Goal: Information Seeking & Learning: Learn about a topic

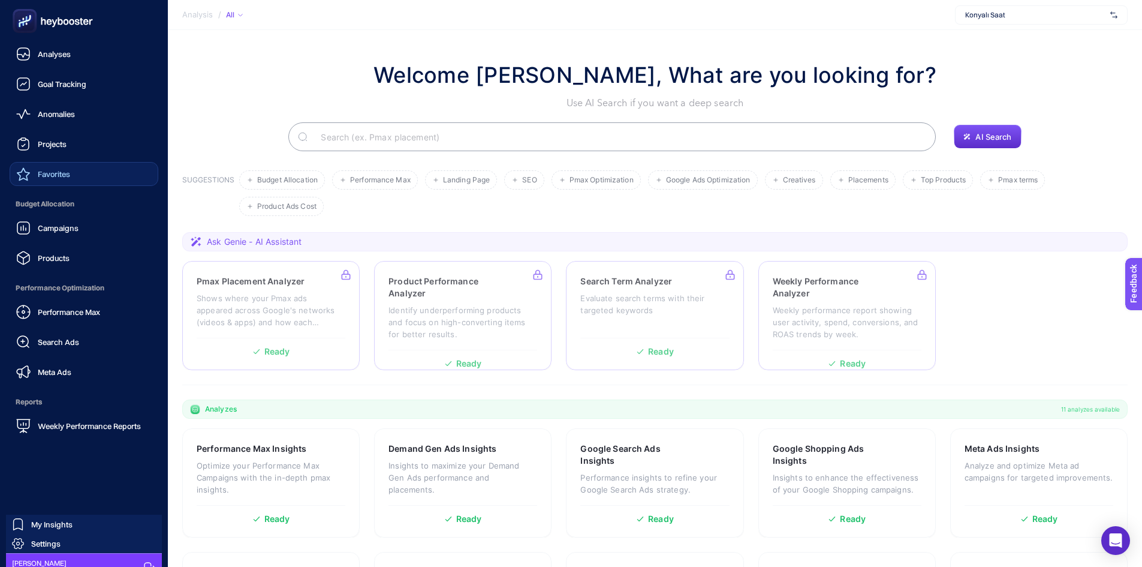
click at [76, 168] on link "Favorites" at bounding box center [84, 174] width 149 height 24
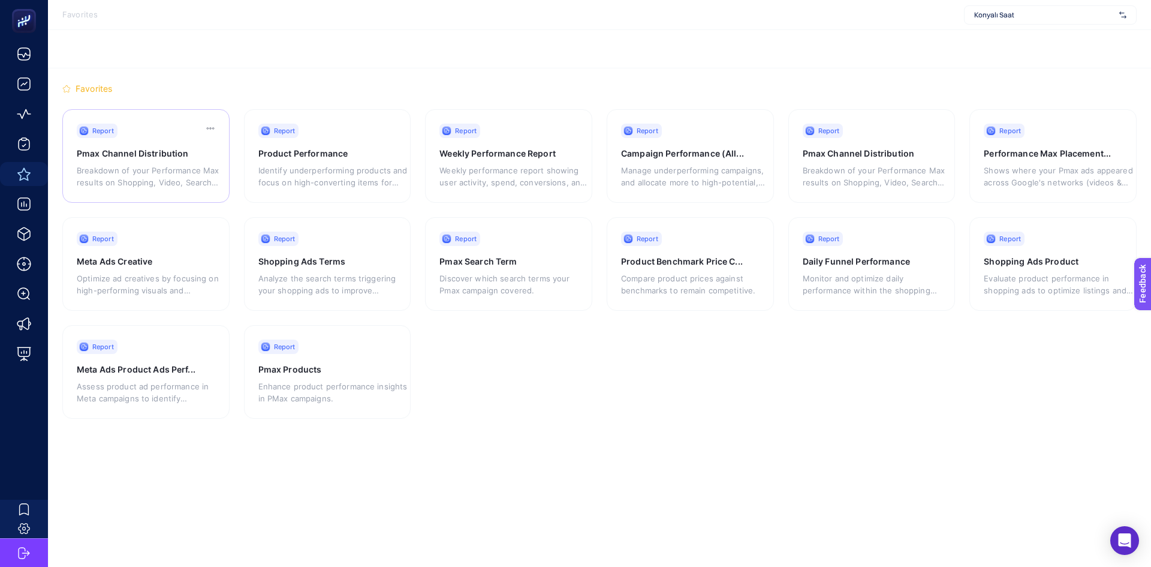
click at [169, 157] on h3 "Pmax Channel Distribution" at bounding box center [145, 154] width 137 height 12
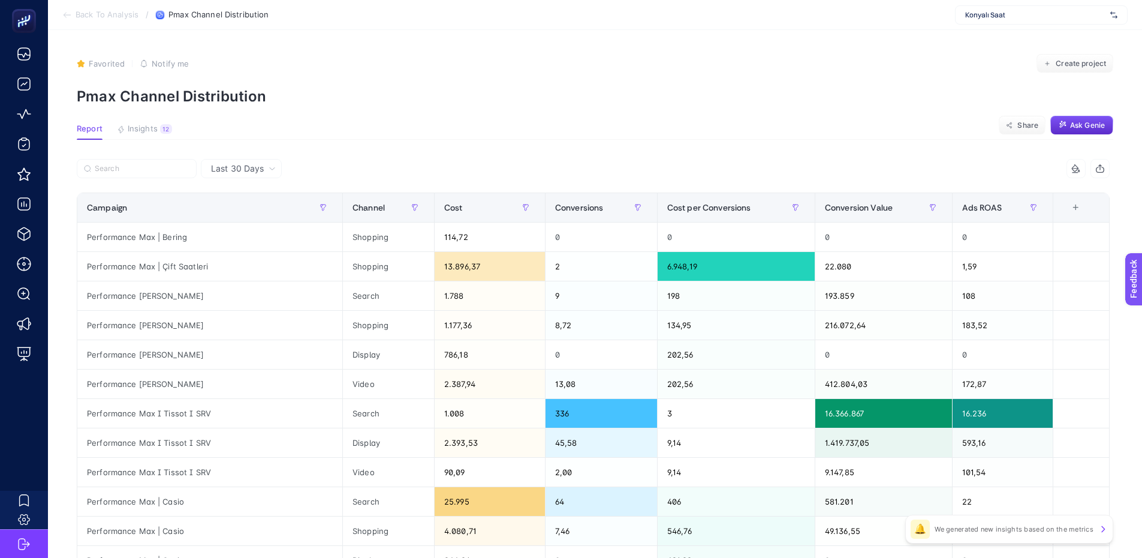
click at [212, 166] on span "Last 30 Days" at bounding box center [237, 169] width 53 height 12
click at [238, 211] on li "Last 7 Days" at bounding box center [241, 215] width 74 height 22
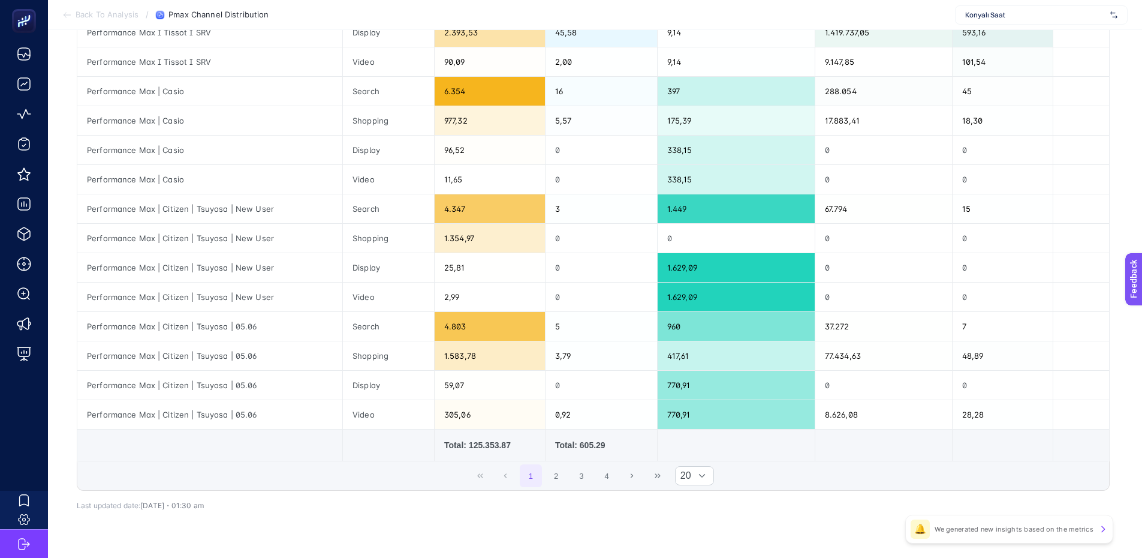
scroll to position [410, 0]
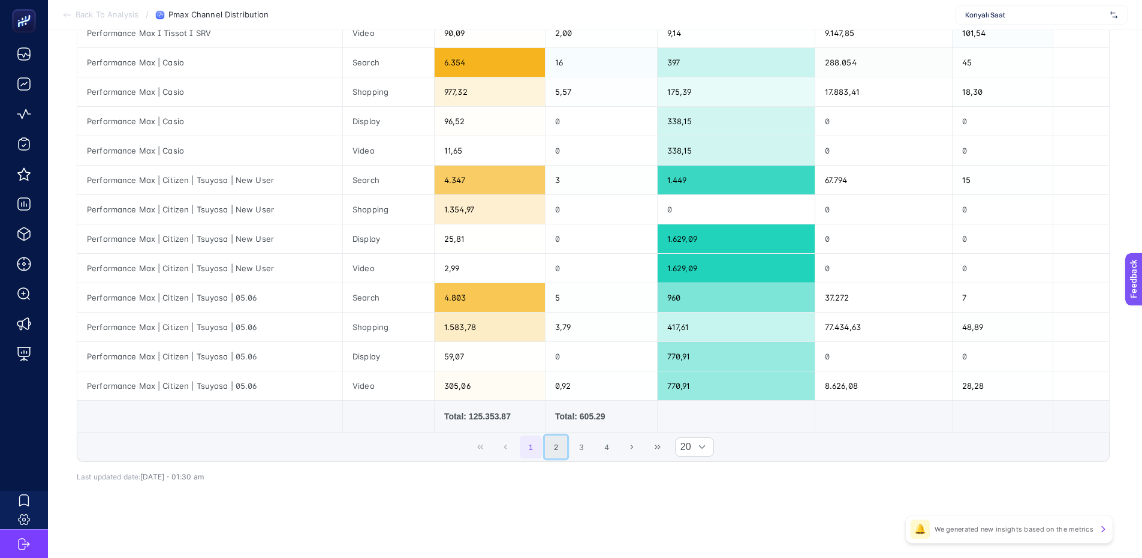
click at [568, 444] on button "2" at bounding box center [556, 446] width 23 height 23
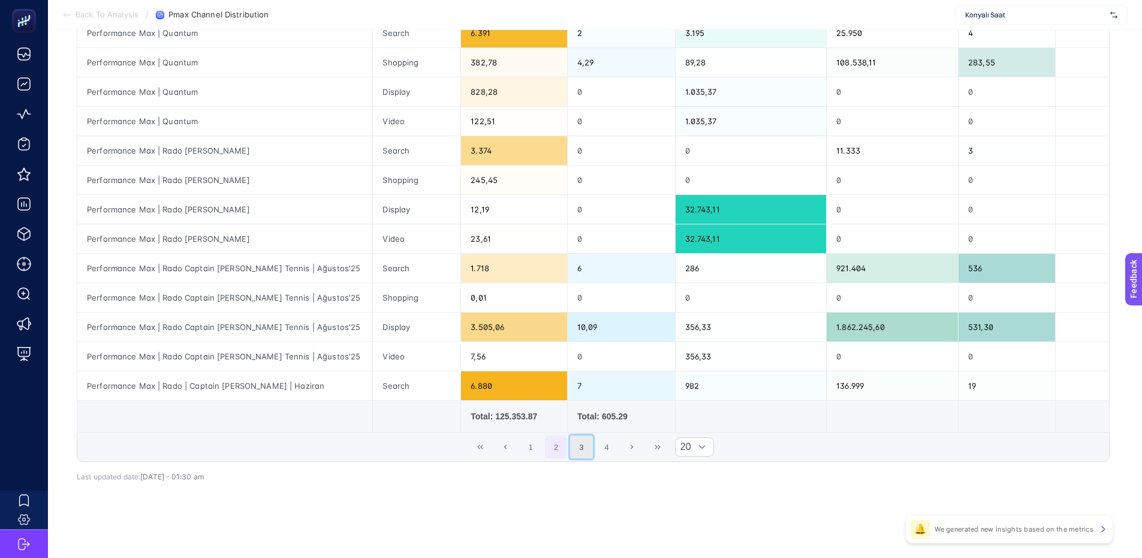
click at [589, 450] on button "3" at bounding box center [581, 446] width 23 height 23
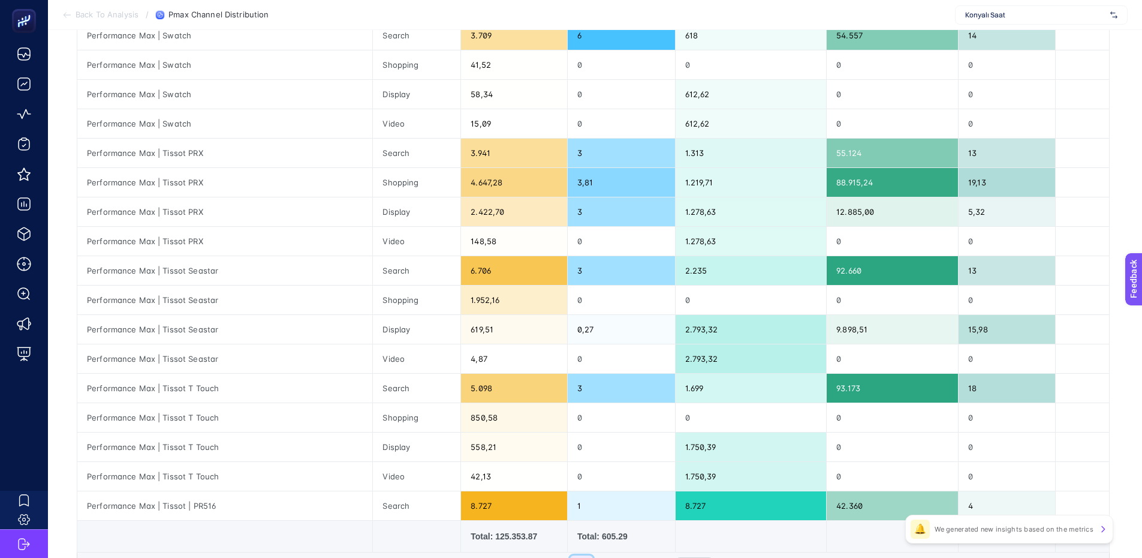
scroll to position [350, 0]
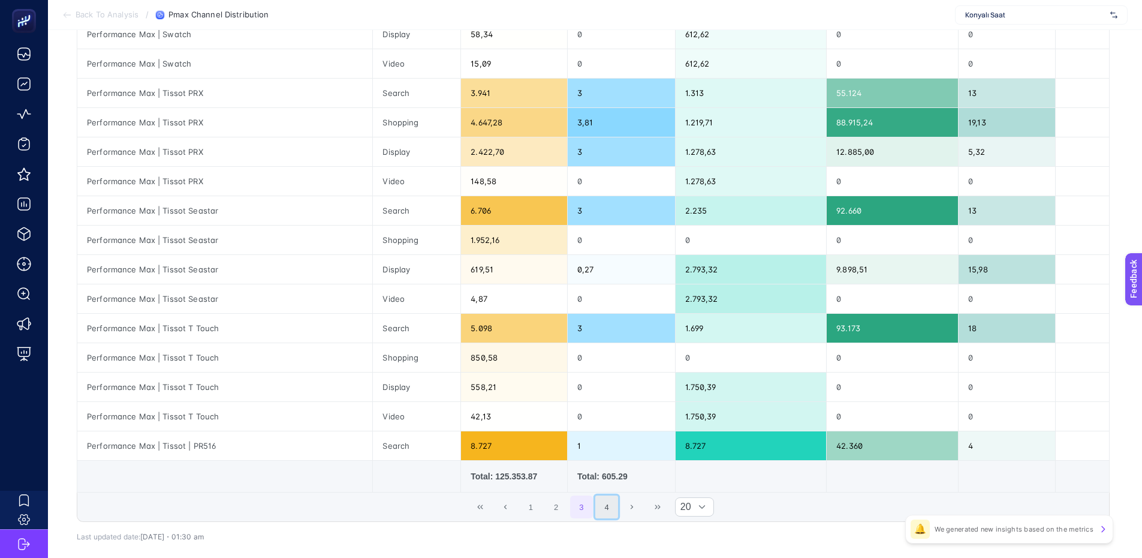
click at [607, 511] on button "4" at bounding box center [606, 506] width 23 height 23
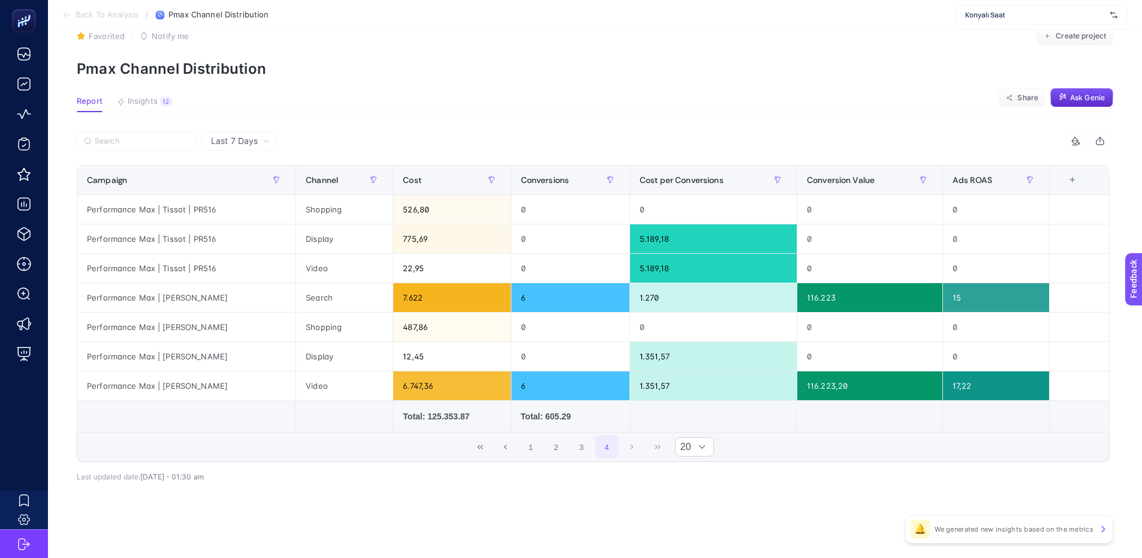
click at [107, 16] on span "Back To Analysis" at bounding box center [107, 15] width 63 height 10
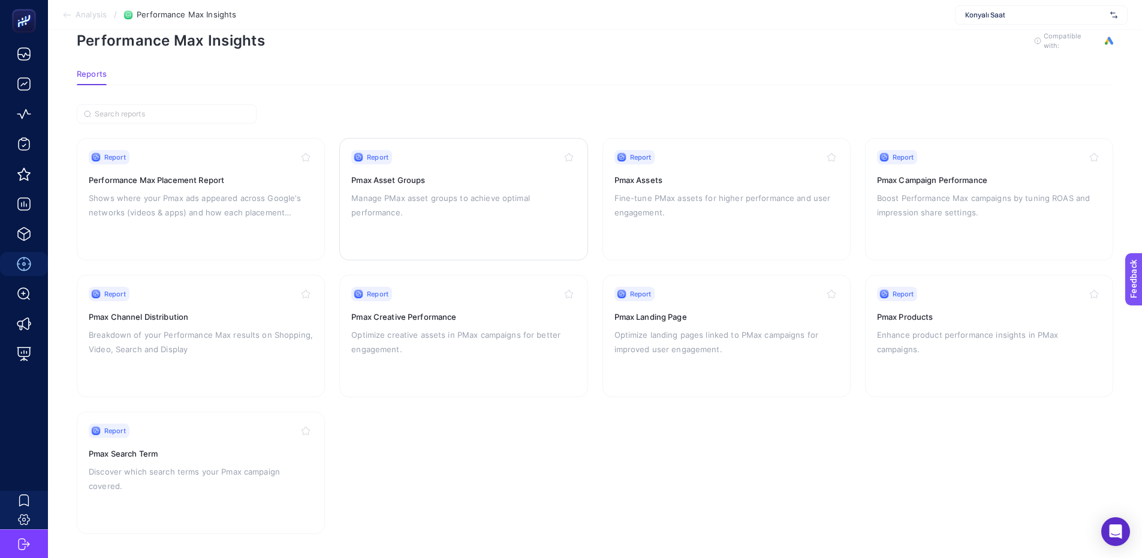
click at [480, 191] on p "Manage PMax asset groups to achieve optimal performance." at bounding box center [463, 205] width 224 height 29
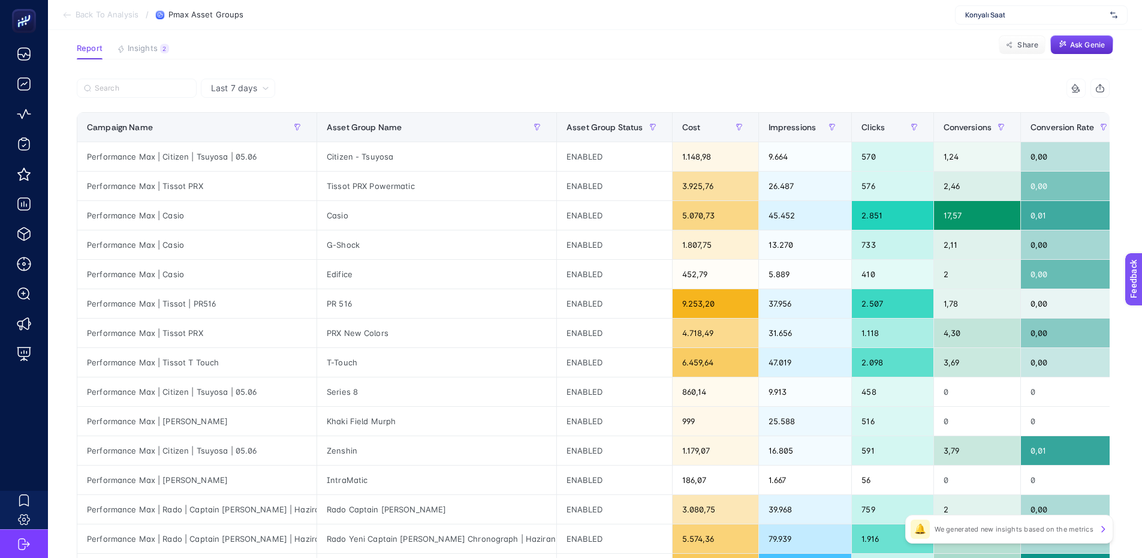
scroll to position [300, 0]
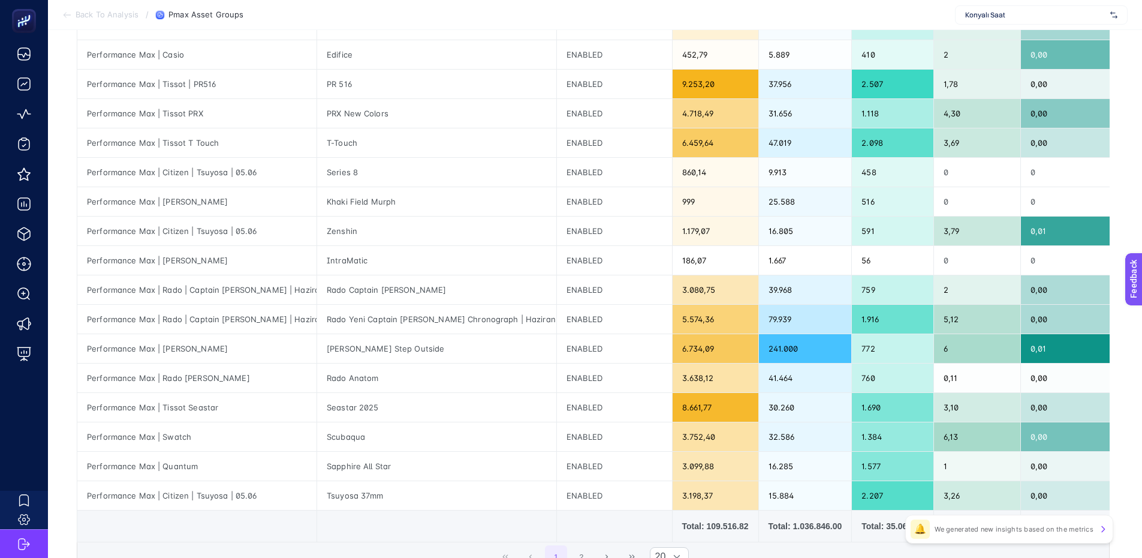
click at [65, 16] on icon at bounding box center [65, 15] width 2 height 5
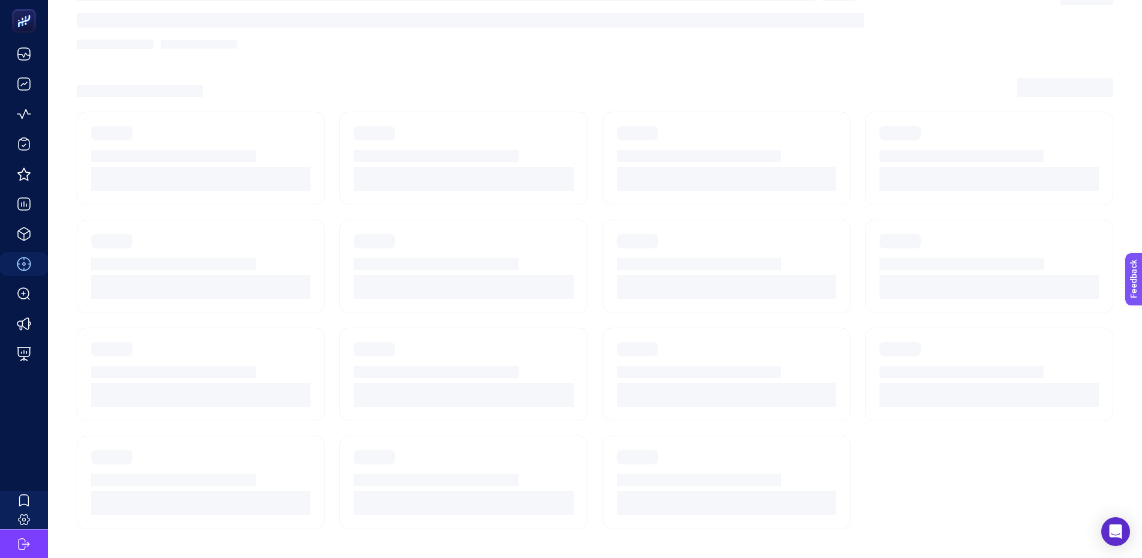
scroll to position [28, 0]
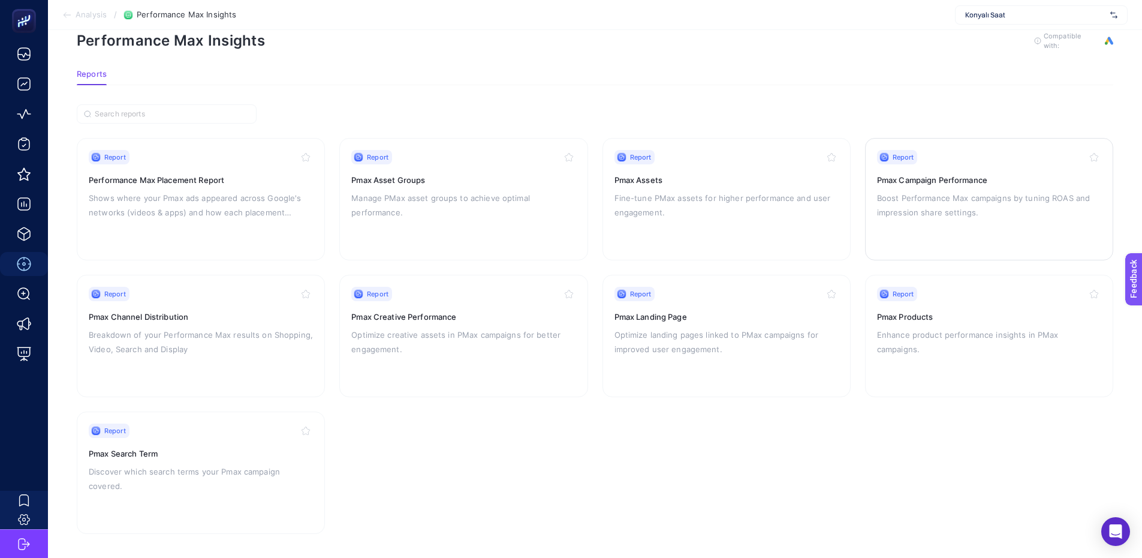
click at [929, 202] on p "Boost Performance Max campaigns by tuning ROAS and impression share settings." at bounding box center [989, 205] width 224 height 29
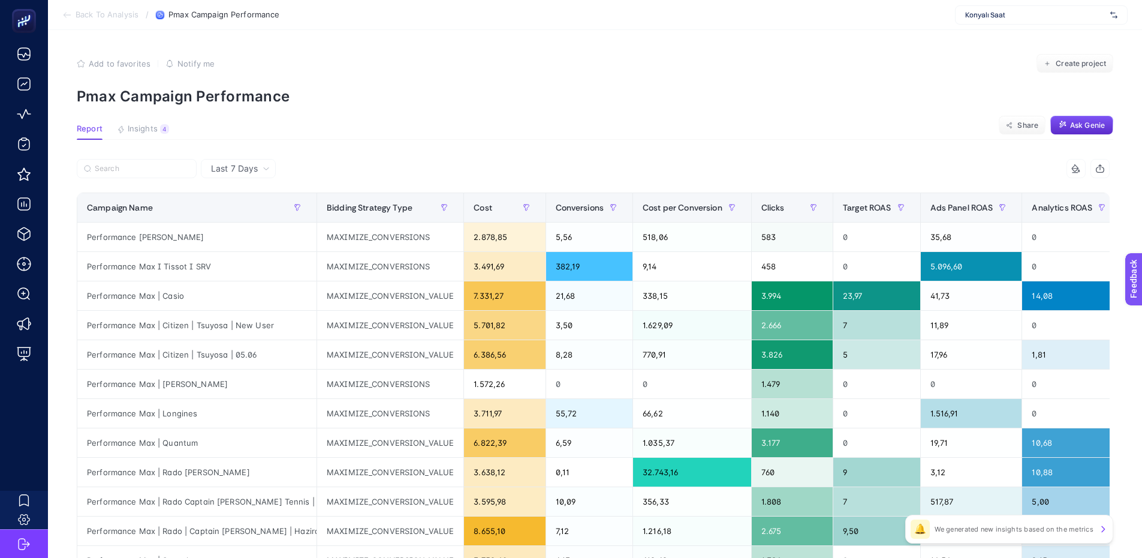
scroll to position [326, 0]
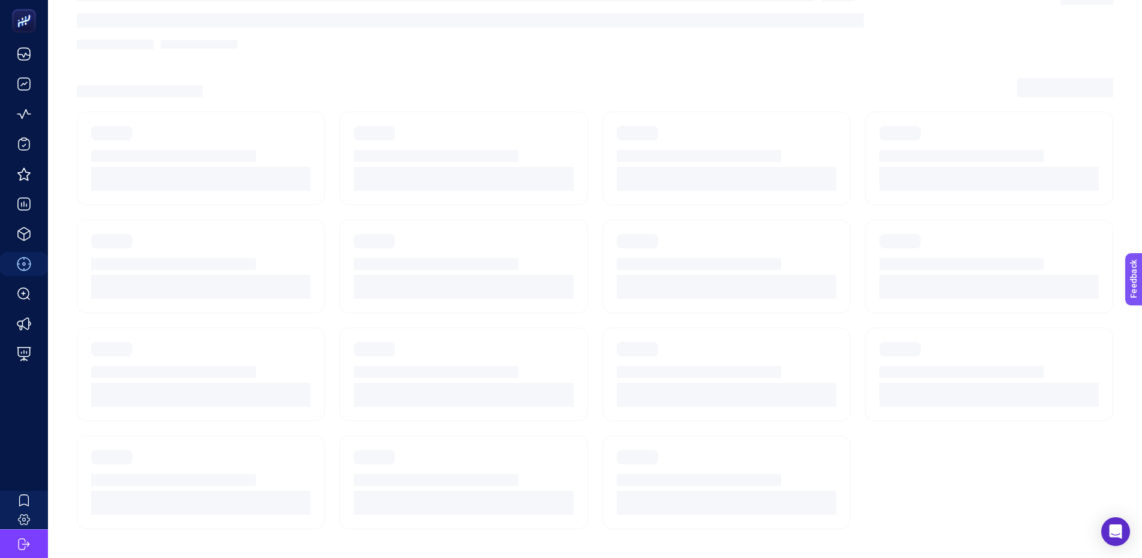
scroll to position [28, 0]
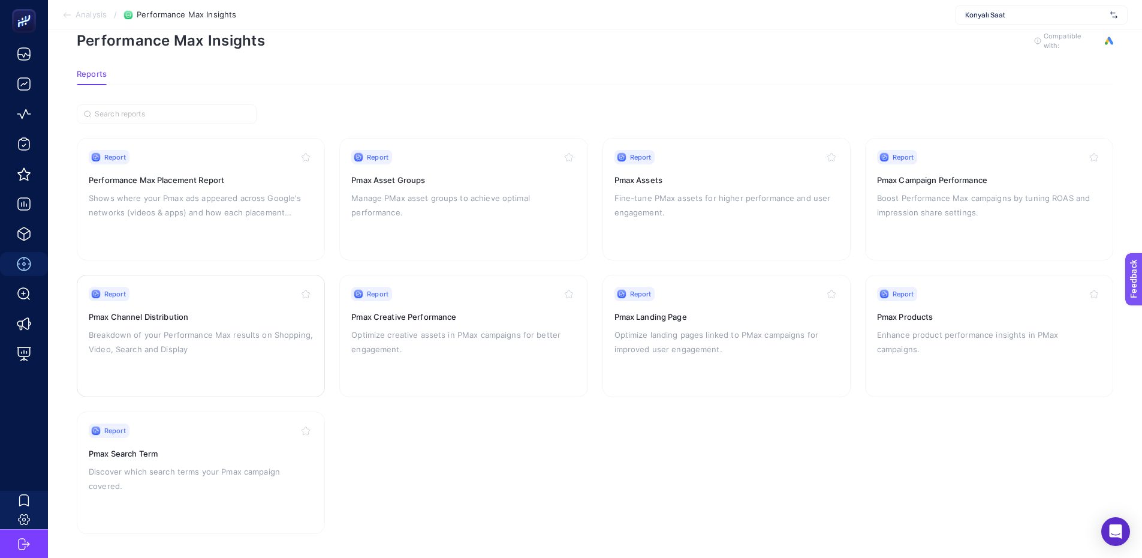
click at [247, 330] on p "Breakdown of your Performance Max results on Shopping, Video, Search and Display" at bounding box center [201, 341] width 224 height 29
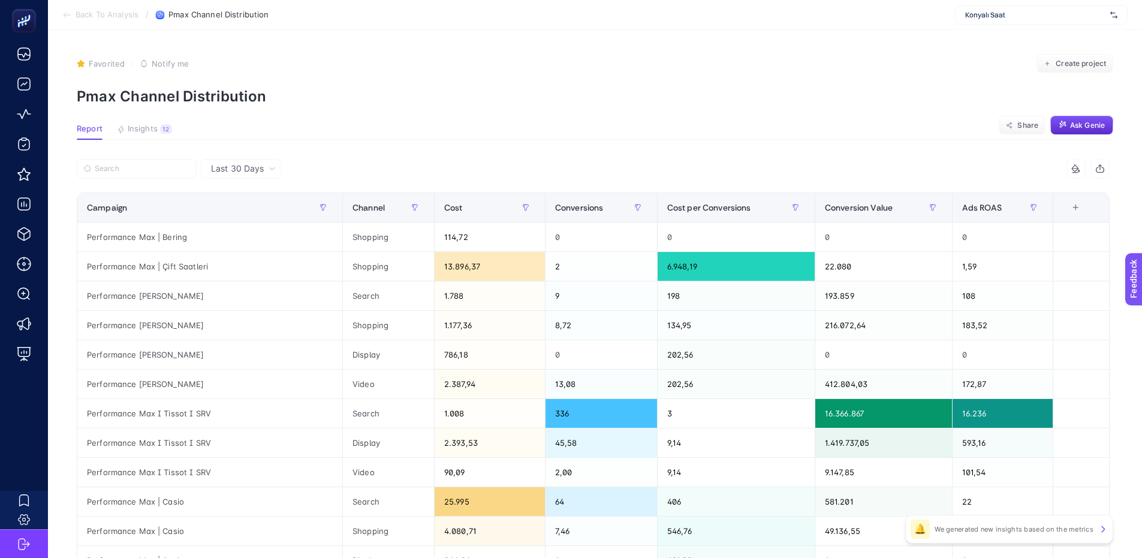
click at [267, 163] on div "Last 30 Days" at bounding box center [241, 168] width 81 height 19
click at [116, 21] on section "Back To Analysis / Pmax Channel Distribution Konyalı Saat" at bounding box center [595, 15] width 1094 height 30
click at [113, 14] on span "Back To Analysis" at bounding box center [107, 15] width 63 height 10
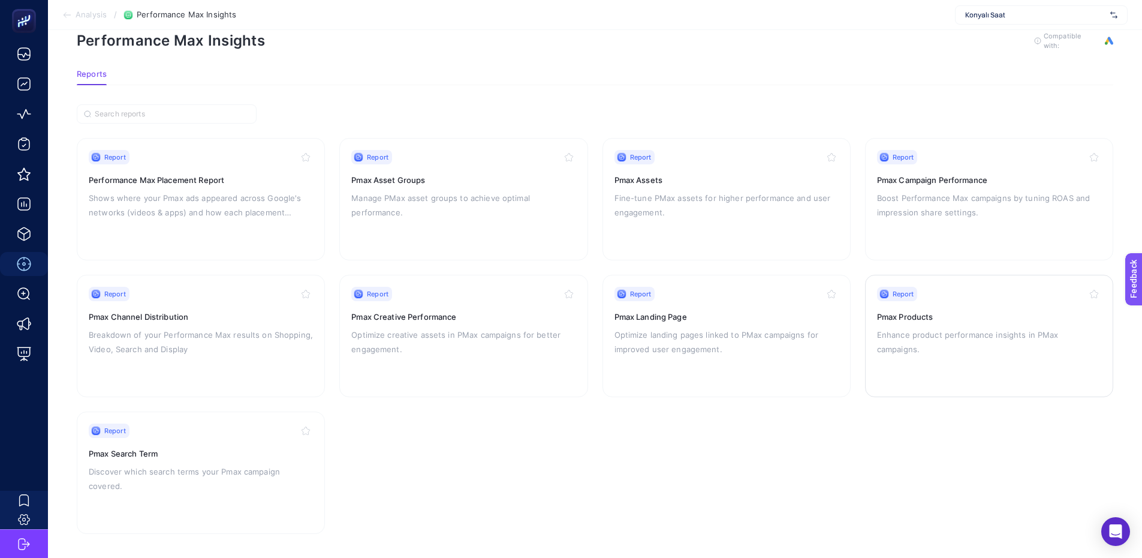
click at [907, 319] on h3 "Pmax Products" at bounding box center [989, 317] width 224 height 12
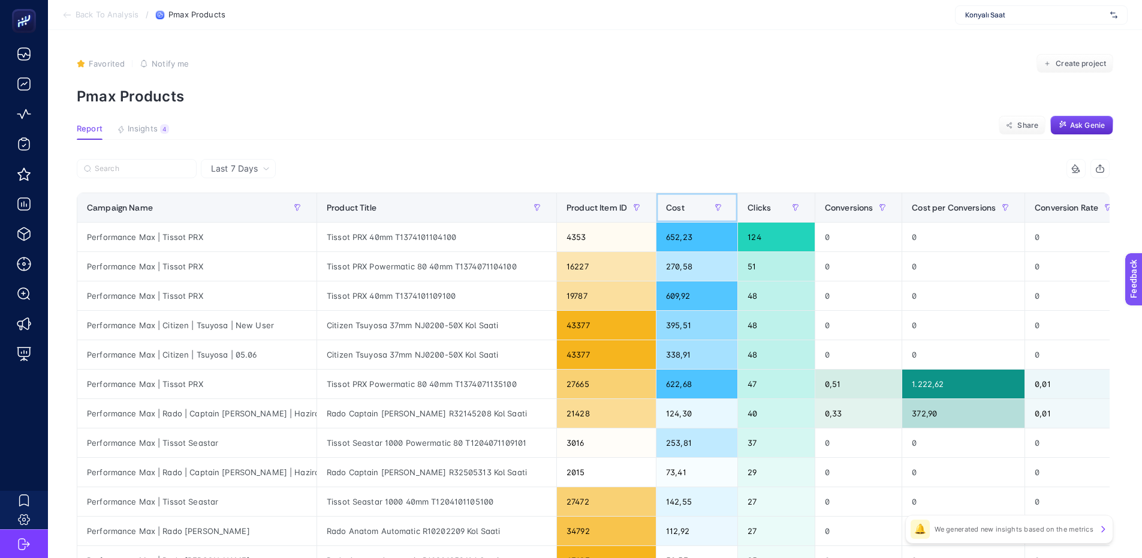
click at [666, 211] on div "Cost" at bounding box center [697, 207] width 62 height 19
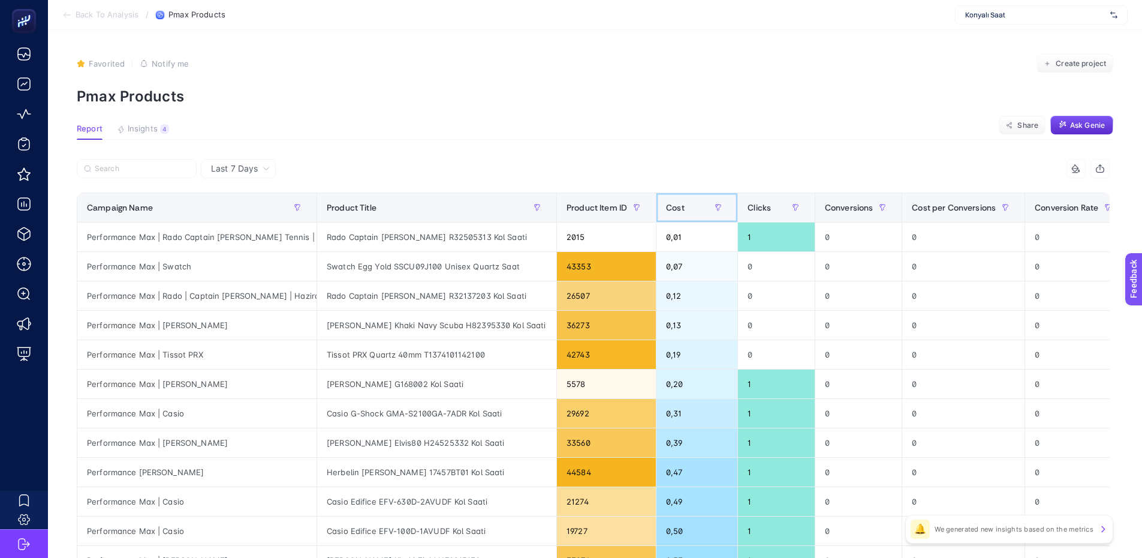
click at [666, 211] on div "Cost" at bounding box center [697, 207] width 62 height 19
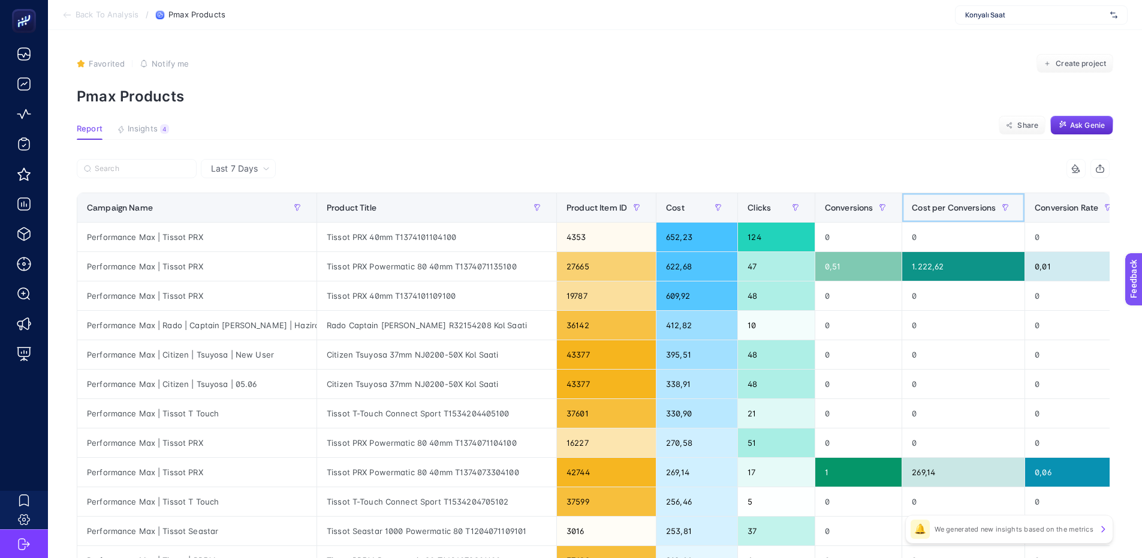
click at [926, 211] on span "Cost per Conversions" at bounding box center [954, 208] width 84 height 10
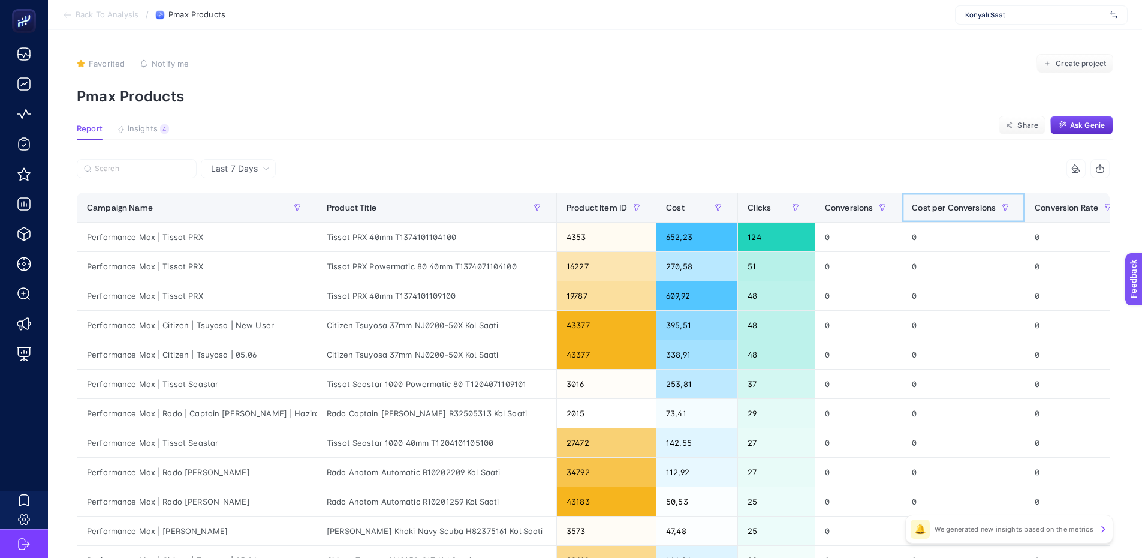
click at [926, 211] on span "Cost per Conversions" at bounding box center [954, 208] width 84 height 10
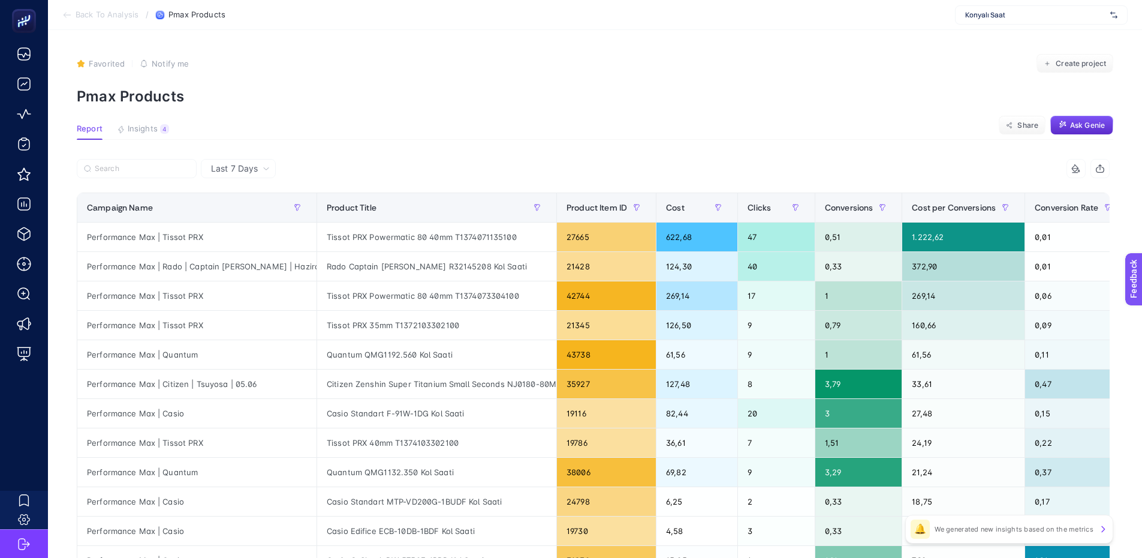
click at [103, 19] on span "Back To Analysis" at bounding box center [107, 15] width 63 height 10
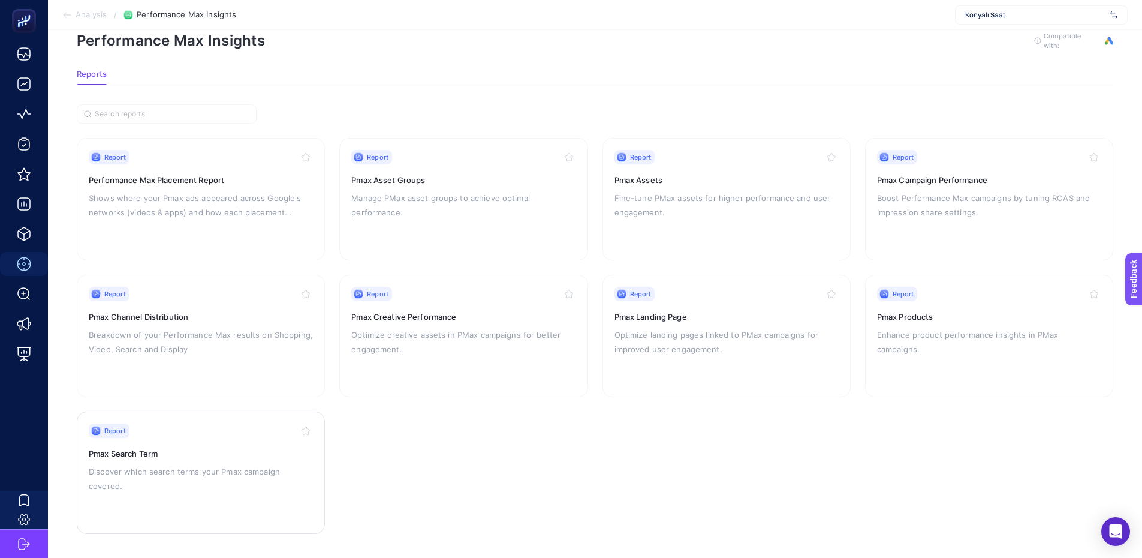
click at [190, 441] on div "Report Pmax Search Term Discover which search terms your Pmax campaign covered." at bounding box center [201, 472] width 224 height 98
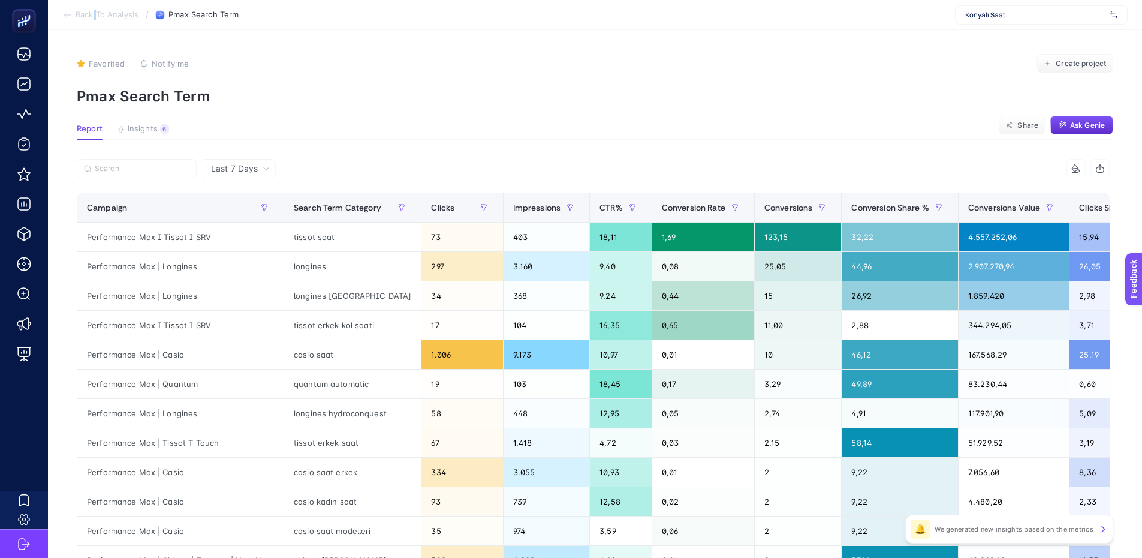
click at [96, 11] on span "Back To Analysis" at bounding box center [107, 15] width 63 height 10
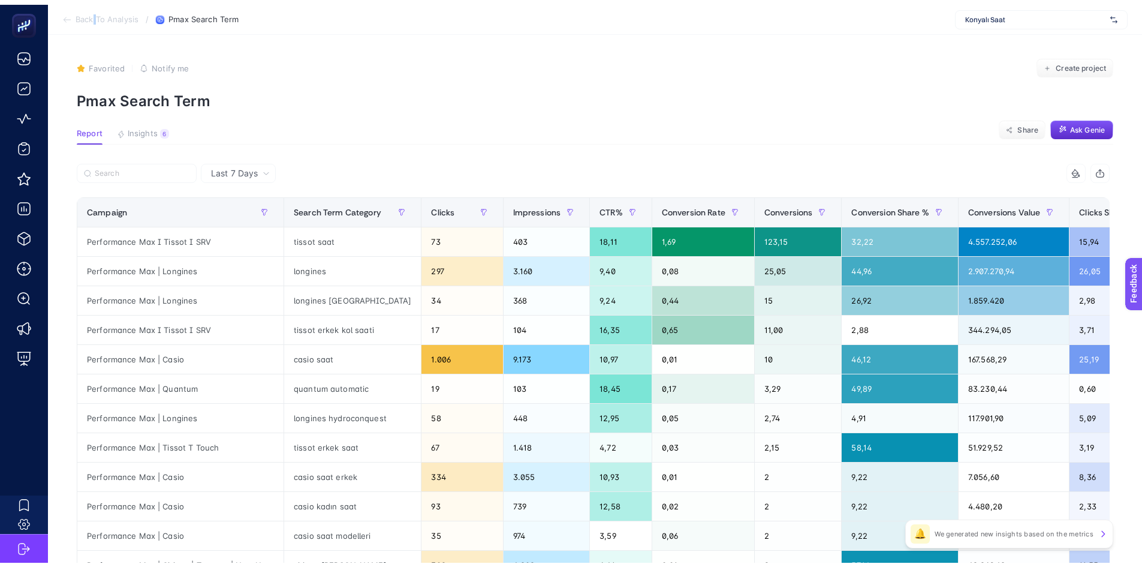
scroll to position [28, 0]
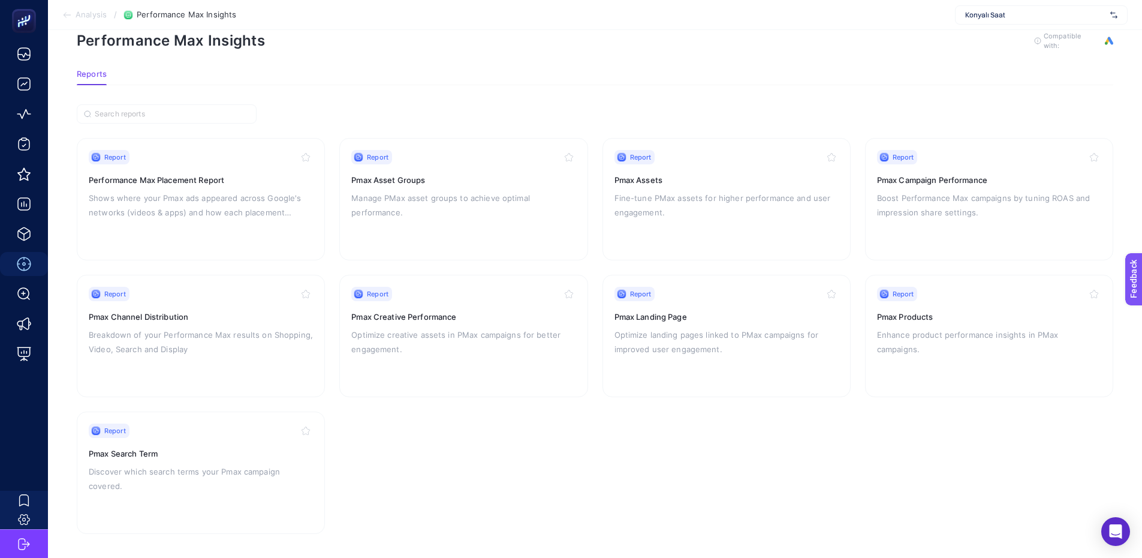
click at [91, 13] on span "Analysis" at bounding box center [91, 15] width 31 height 10
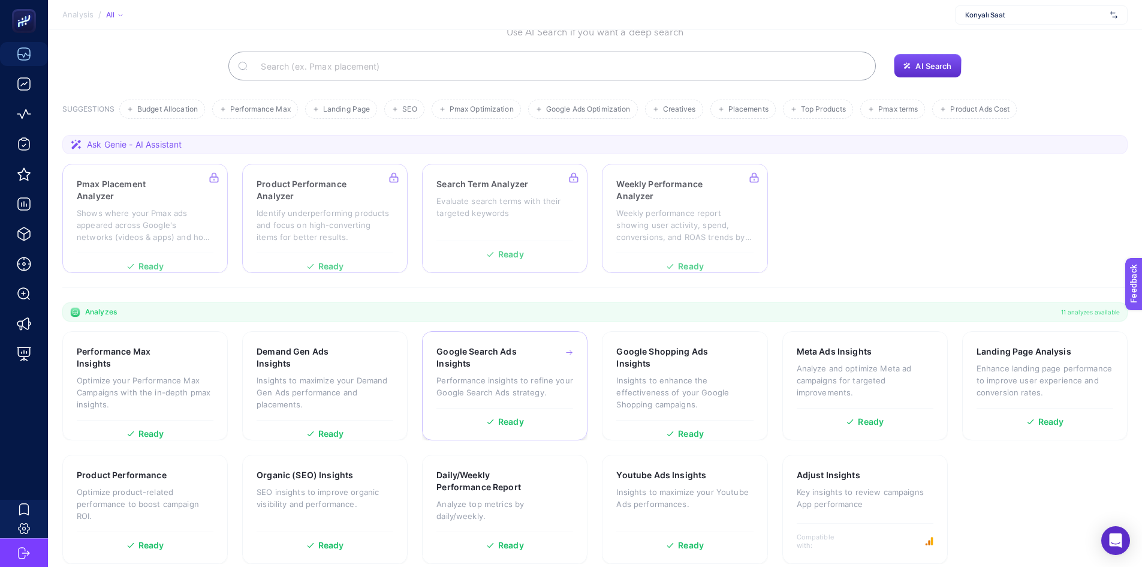
scroll to position [82, 0]
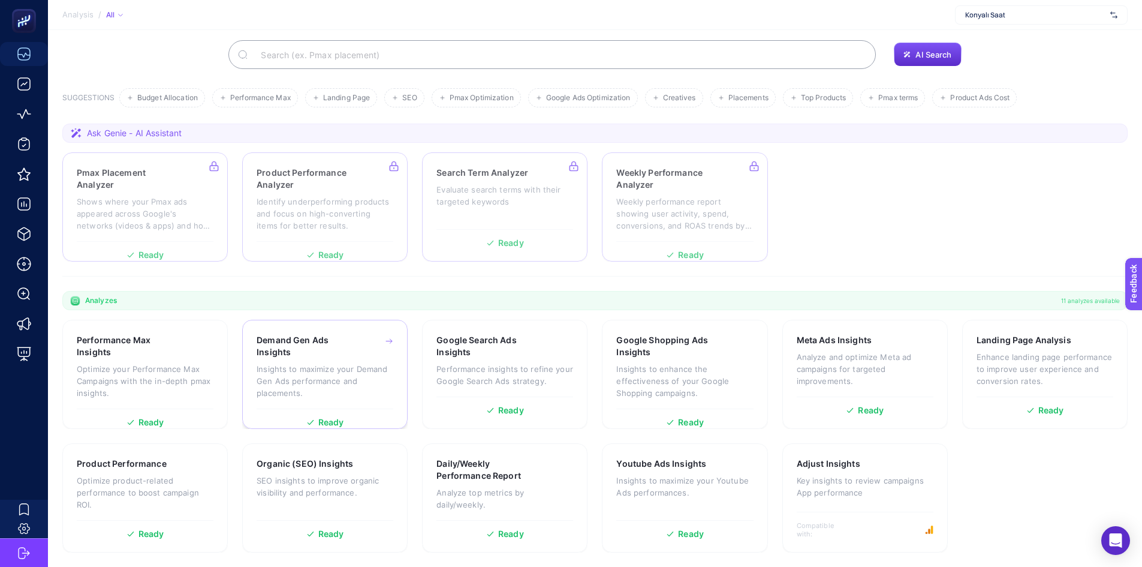
click at [356, 342] on div "Demand Gen Ads Insights" at bounding box center [325, 346] width 137 height 24
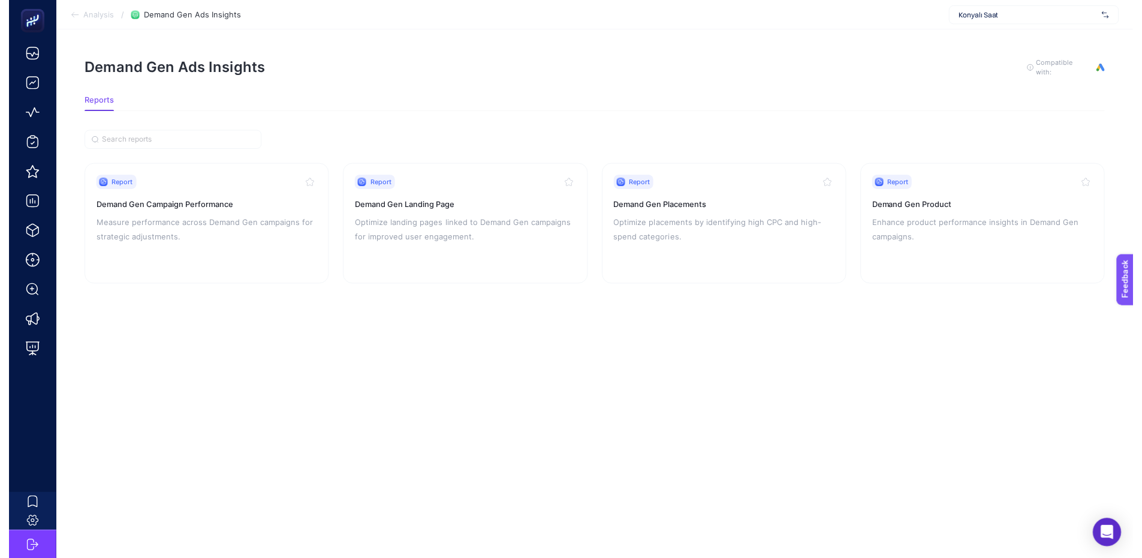
scroll to position [9, 0]
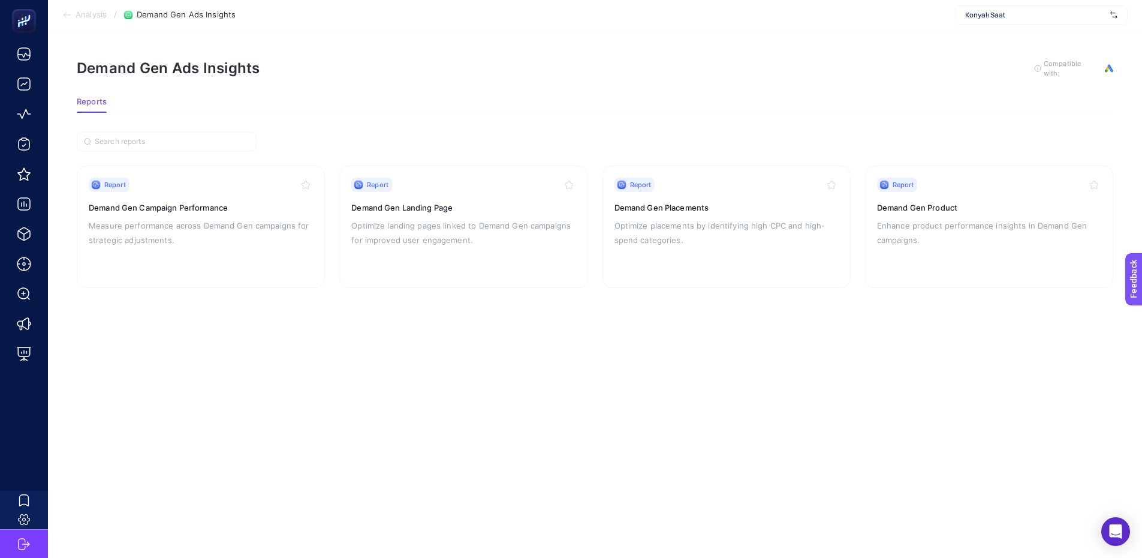
drag, startPoint x: 352, startPoint y: 344, endPoint x: 282, endPoint y: 134, distance: 221.7
click at [286, 132] on section "Report Demand Gen Campaign Performance Measure performance across Demand Gen ca…" at bounding box center [595, 210] width 1037 height 156
click at [238, 186] on div "Report Demand Gen Campaign Performance Measure performance across Demand Gen ca…" at bounding box center [201, 226] width 224 height 98
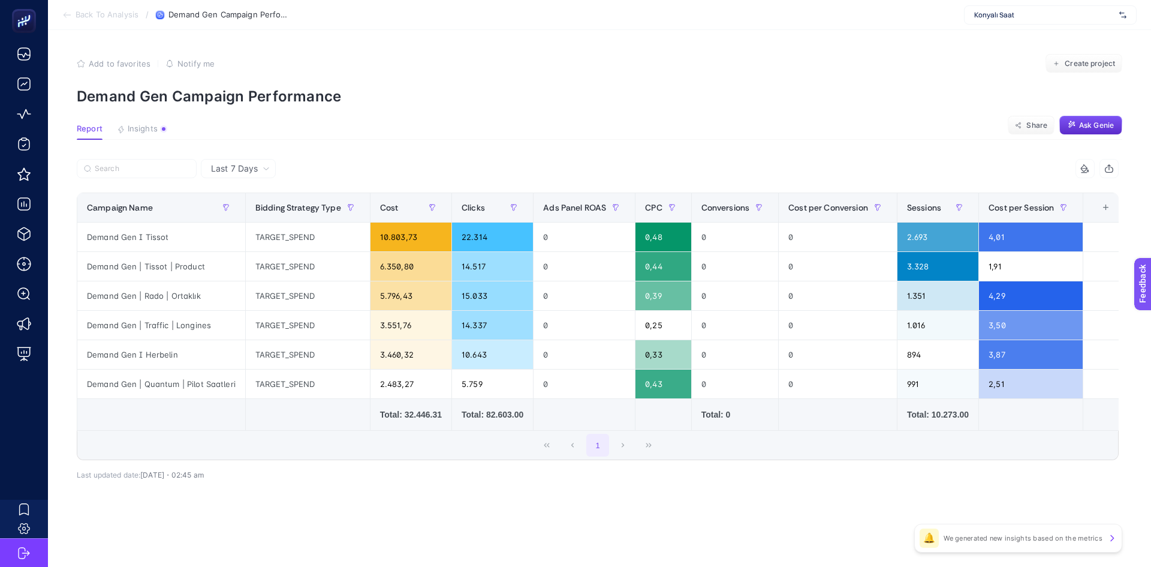
click at [76, 17] on span "Back To Analysis" at bounding box center [107, 15] width 63 height 10
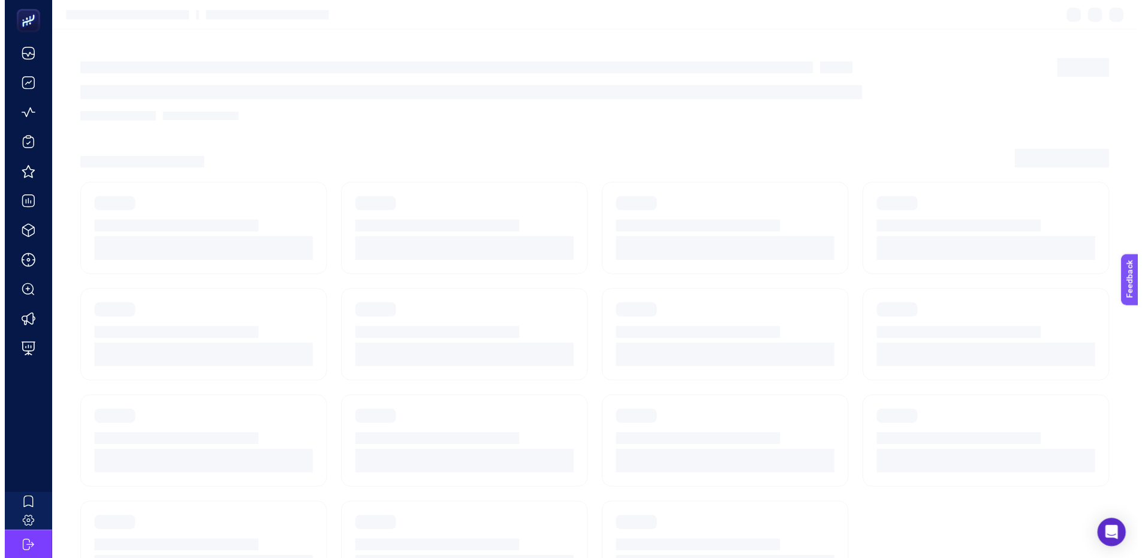
scroll to position [9, 0]
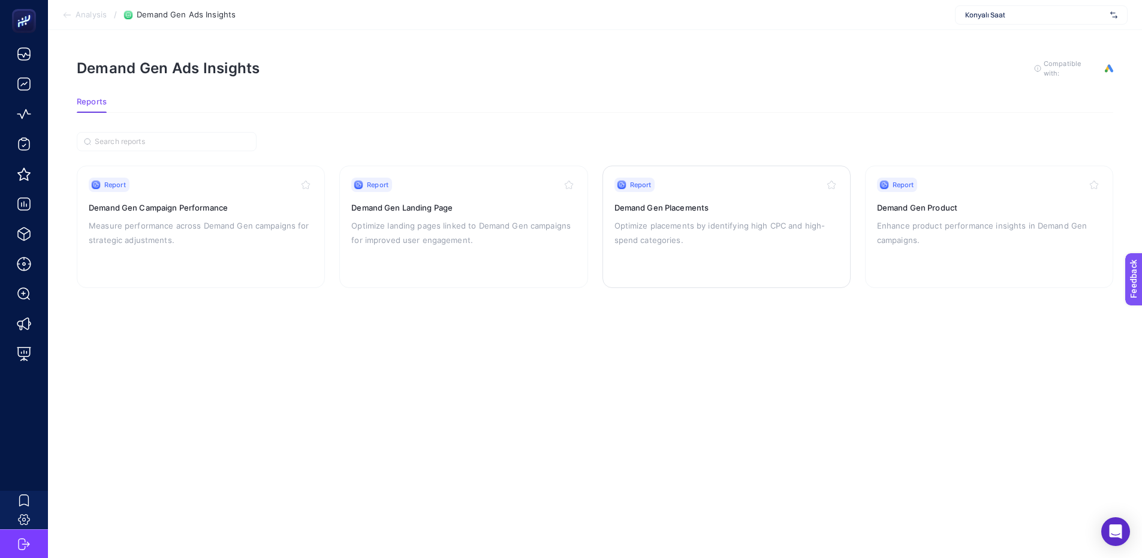
click at [696, 218] on p "Optimize placements by identifying high CPC and high-spend categories." at bounding box center [727, 232] width 224 height 29
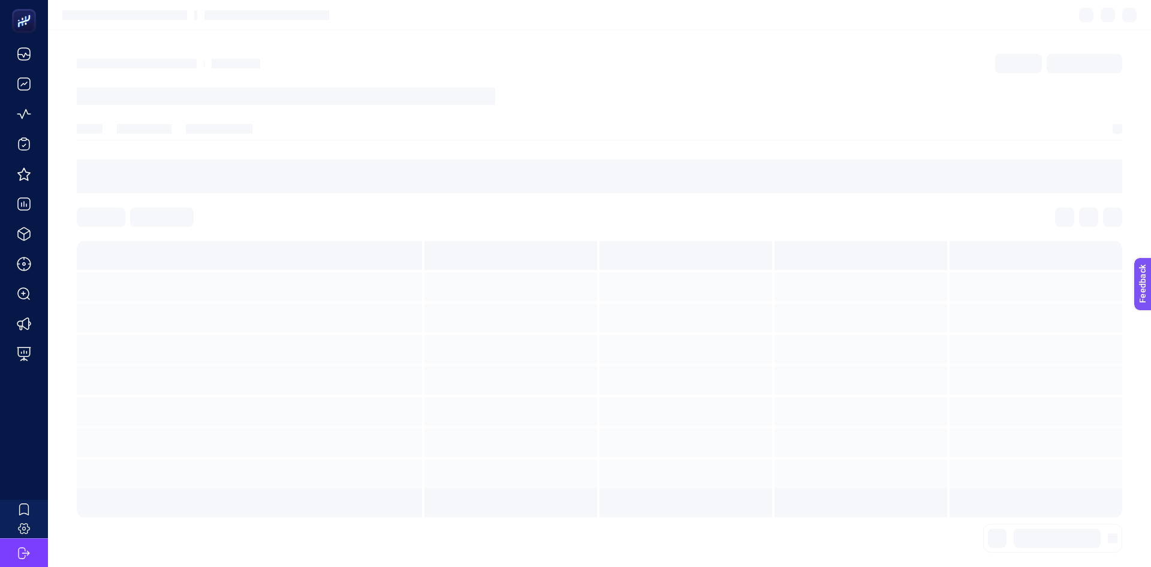
drag, startPoint x: 560, startPoint y: 240, endPoint x: 601, endPoint y: 112, distance: 134.1
click at [601, 112] on article at bounding box center [599, 298] width 1103 height 537
drag, startPoint x: 498, startPoint y: 197, endPoint x: 528, endPoint y: 141, distance: 63.3
click at [528, 141] on article at bounding box center [599, 298] width 1103 height 537
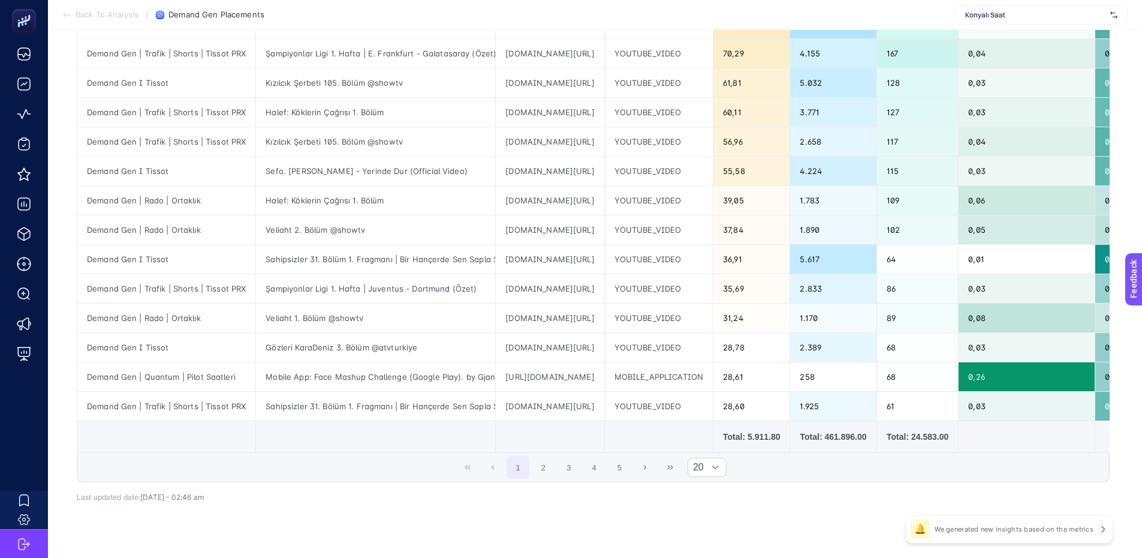
scroll to position [414, 0]
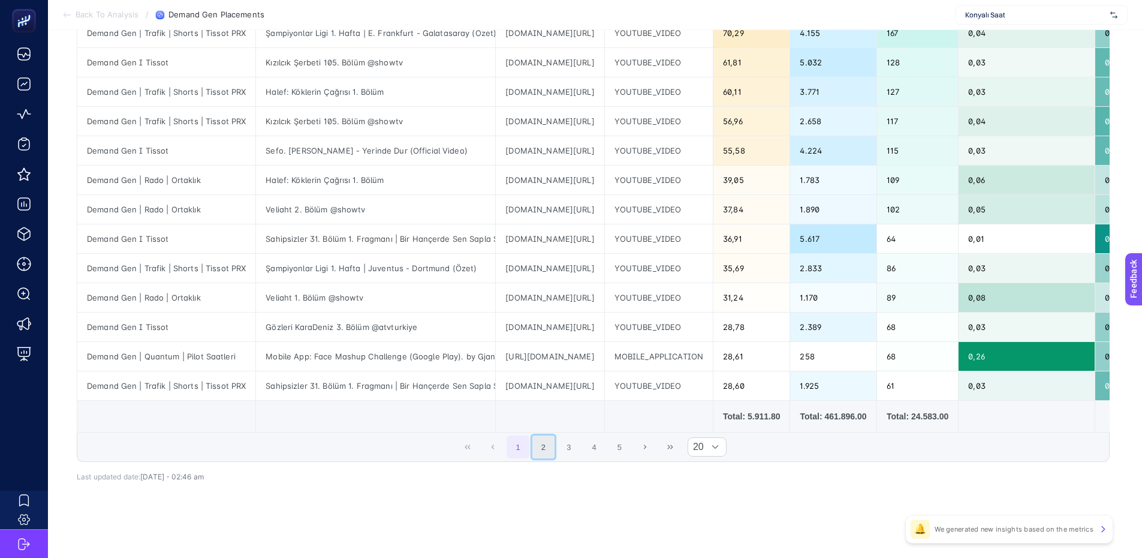
click at [541, 450] on button "2" at bounding box center [543, 446] width 23 height 23
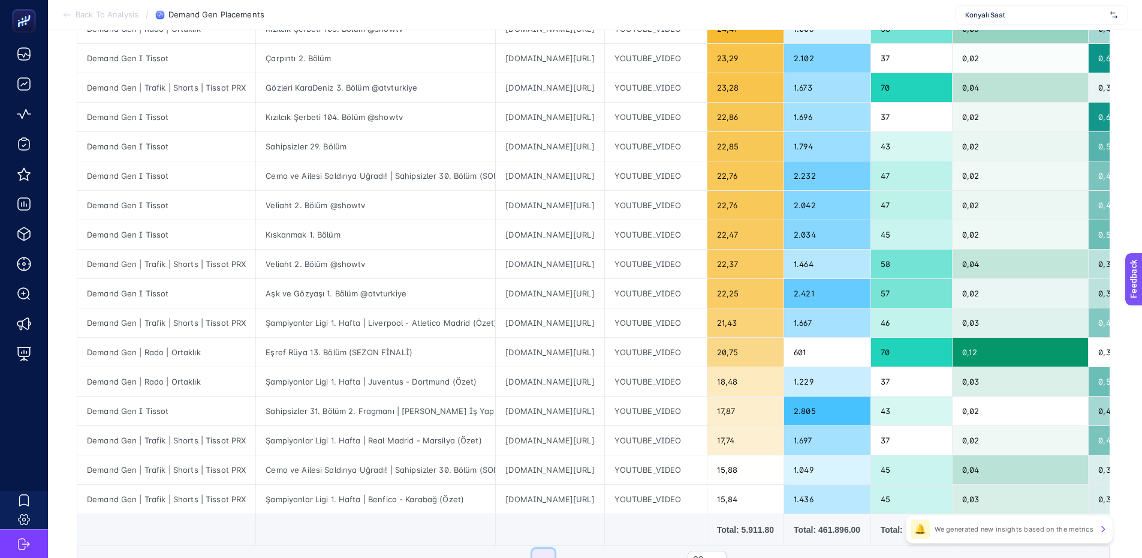
scroll to position [0, 0]
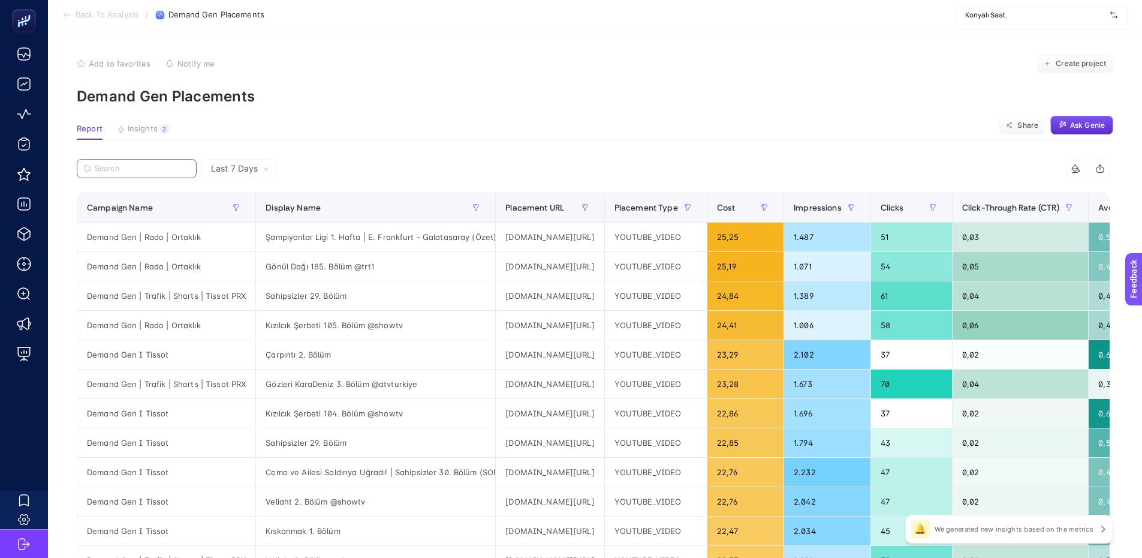
click at [119, 171] on input "Search" at bounding box center [142, 168] width 95 height 9
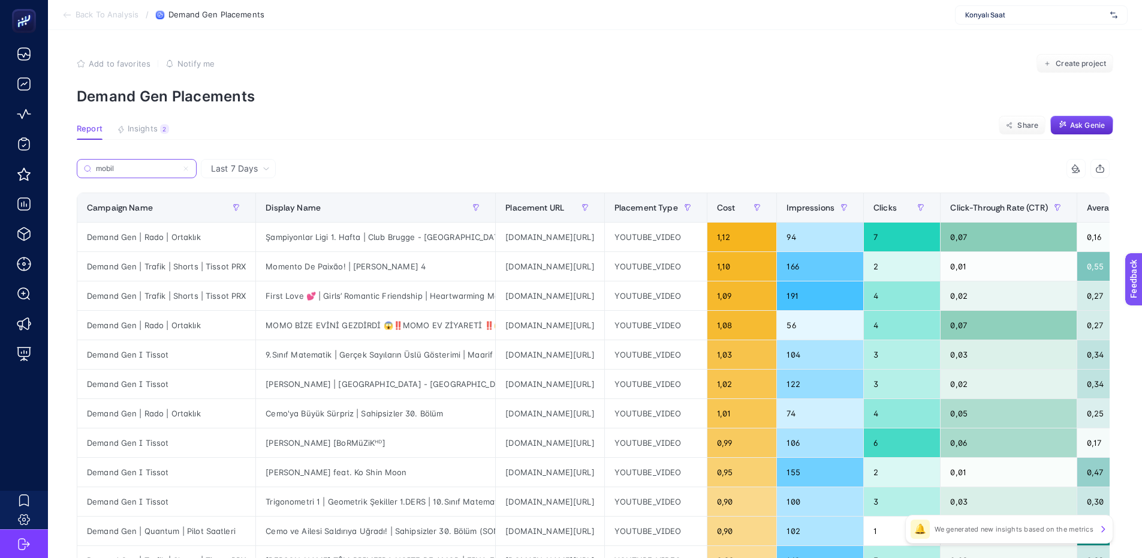
type input "mobile"
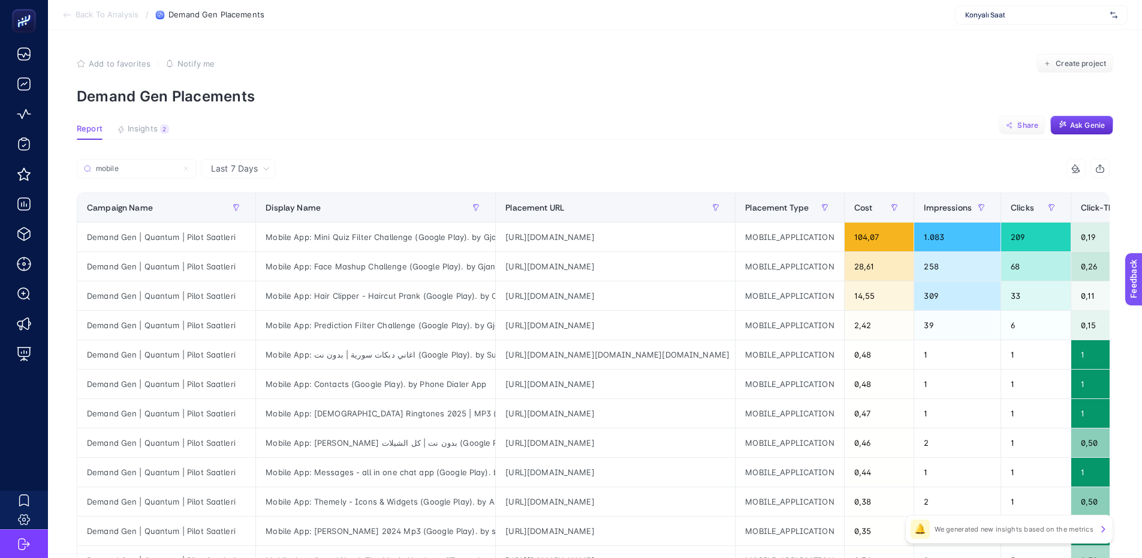
click at [1024, 120] on button "Share" at bounding box center [1022, 125] width 47 height 19
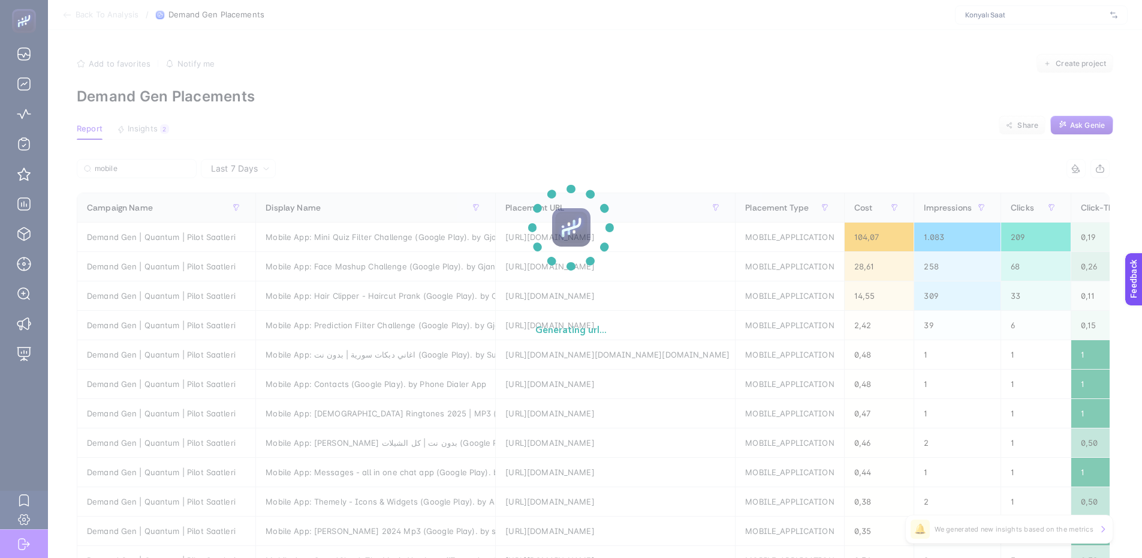
click at [667, 132] on section "Generating url..." at bounding box center [571, 279] width 1142 height 558
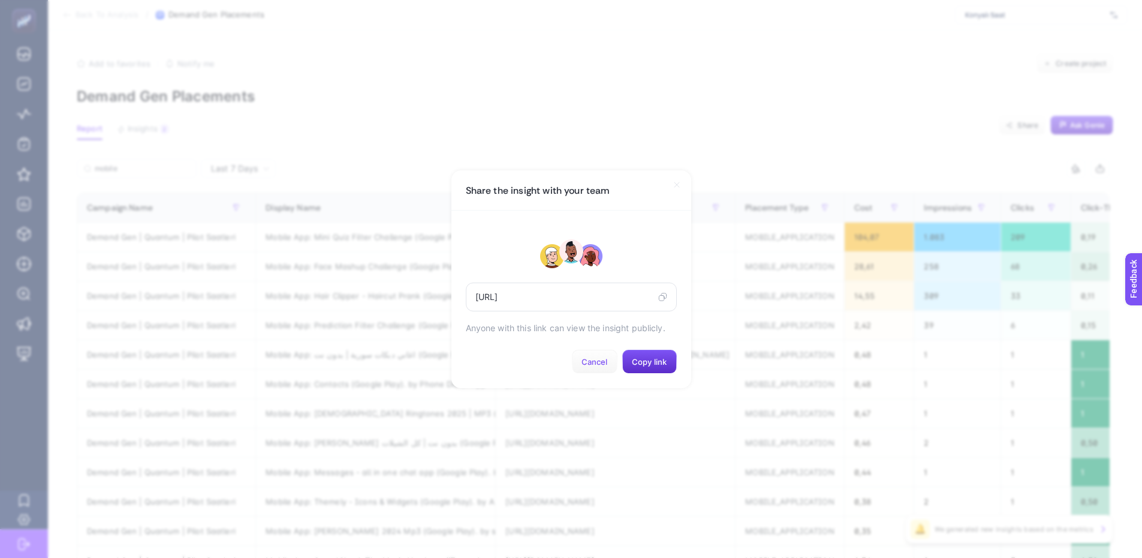
click at [600, 366] on span "Cancel" at bounding box center [595, 362] width 26 height 10
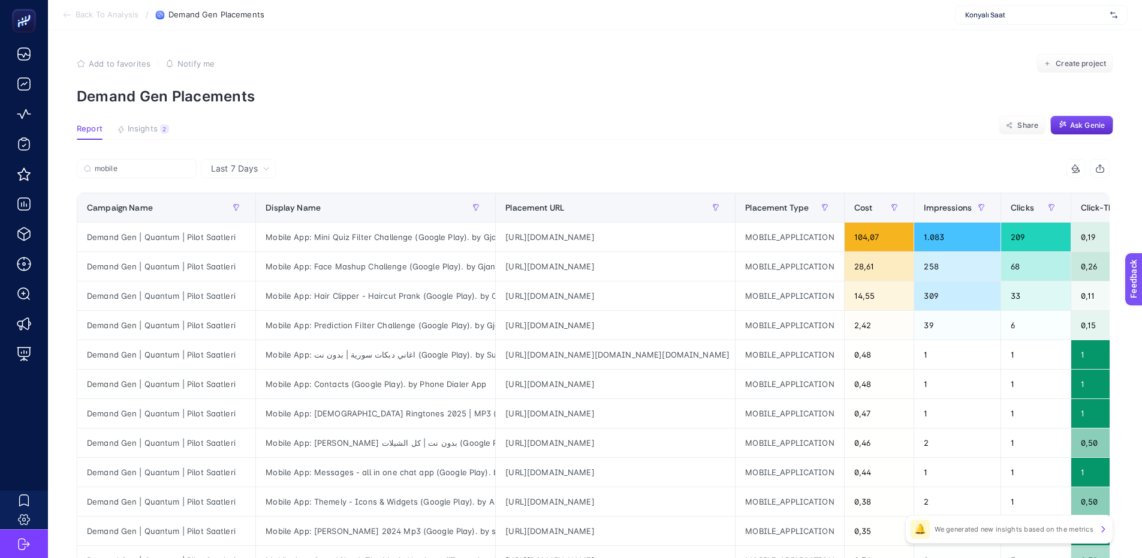
click at [239, 173] on span "Last 7 Days" at bounding box center [234, 169] width 47 height 12
click at [254, 168] on span "Last 7 Days" at bounding box center [234, 169] width 47 height 12
drag, startPoint x: 258, startPoint y: 168, endPoint x: 40, endPoint y: 0, distance: 275.3
click at [258, 168] on div "Last 7 Days" at bounding box center [240, 168] width 68 height 8
click at [218, 174] on span "Last 7 Days" at bounding box center [234, 169] width 47 height 12
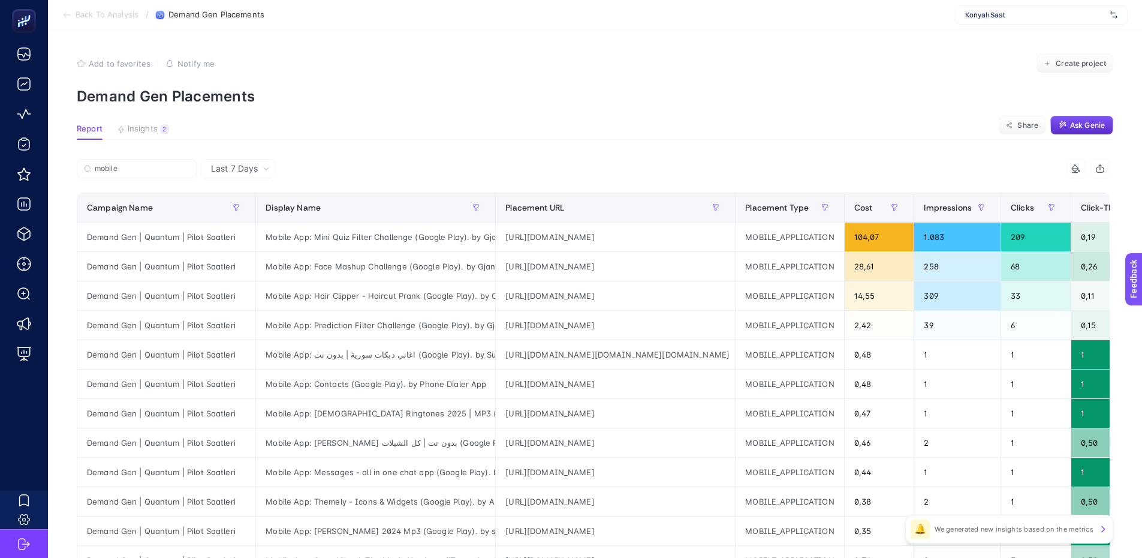
click at [252, 176] on div "Last 7 Days" at bounding box center [238, 168] width 75 height 19
click at [92, 17] on span "Back To Analysis" at bounding box center [107, 15] width 63 height 10
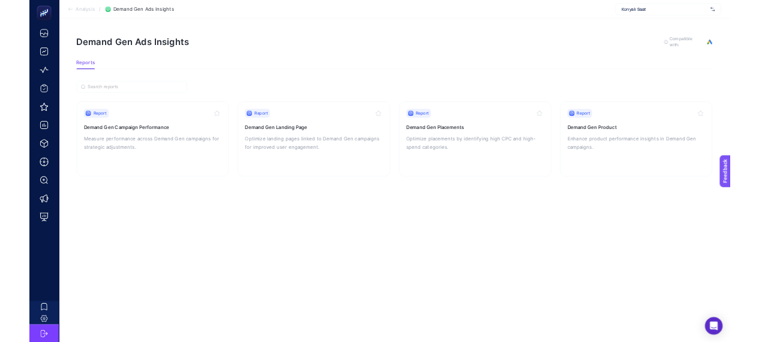
scroll to position [9, 0]
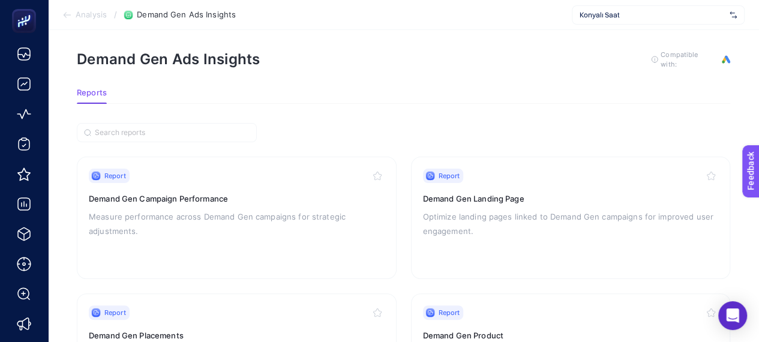
click at [551, 72] on section "Demand Gen Ads Insights To get quality results from this analysis, we recommend…" at bounding box center [403, 69] width 653 height 38
